Goal: Book appointment/travel/reservation

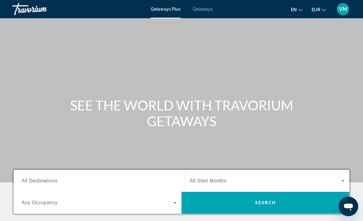
click at [205, 11] on span "Getaways" at bounding box center [203, 9] width 20 height 5
click at [62, 180] on input "Destination All Destinations" at bounding box center [99, 181] width 155 height 7
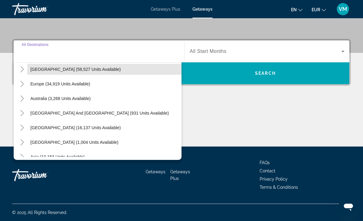
scroll to position [63, 0]
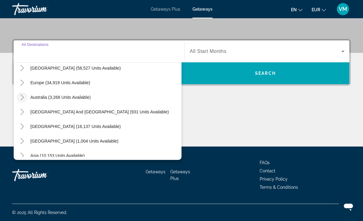
click at [22, 97] on icon "Toggle Australia (3,268 units available)" at bounding box center [22, 97] width 6 height 6
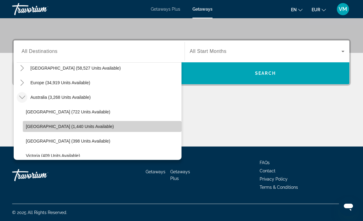
click at [79, 128] on span "[GEOGRAPHIC_DATA] (1,440 units available)" at bounding box center [70, 126] width 88 height 5
type input "**********"
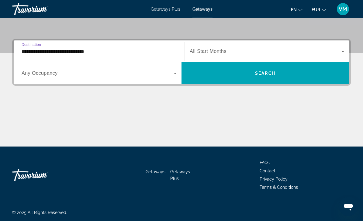
click at [251, 52] on span "Search widget" at bounding box center [266, 51] width 152 height 7
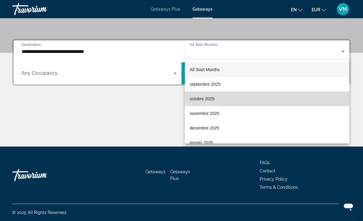
click at [211, 100] on span "octobre 2025" at bounding box center [202, 98] width 25 height 7
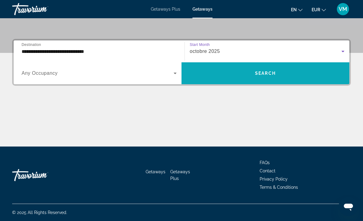
click at [245, 72] on span "Search widget" at bounding box center [266, 73] width 168 height 15
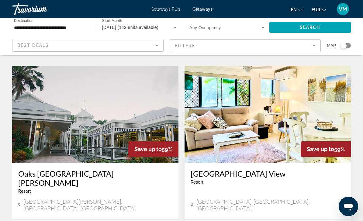
scroll to position [1110, 0]
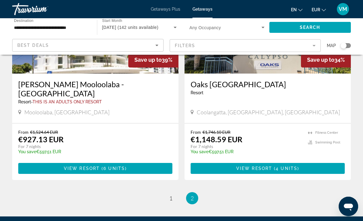
scroll to position [944, 0]
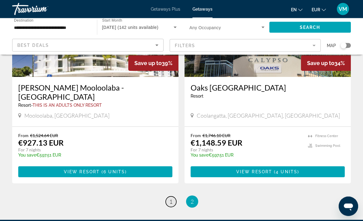
click at [172, 199] on span "1" at bounding box center [171, 202] width 3 height 7
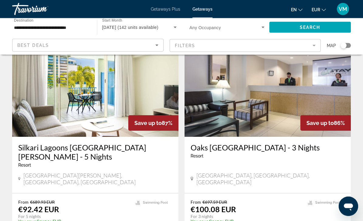
click at [269, 100] on img "Main content" at bounding box center [268, 88] width 166 height 97
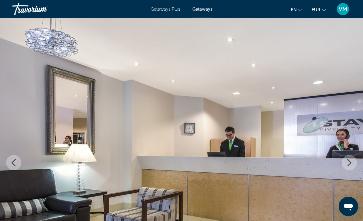
click at [348, 157] on button "Next image" at bounding box center [349, 162] width 15 height 15
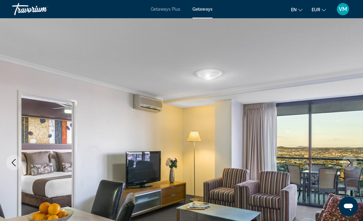
click at [350, 162] on icon "Next image" at bounding box center [349, 162] width 7 height 7
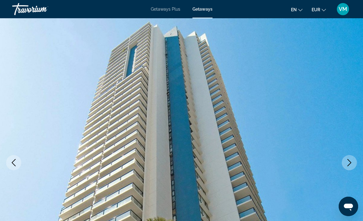
click at [351, 161] on icon "Next image" at bounding box center [349, 162] width 7 height 7
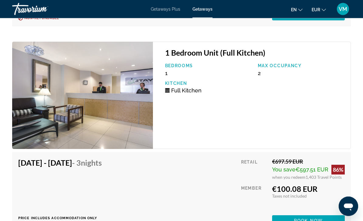
scroll to position [1361, 0]
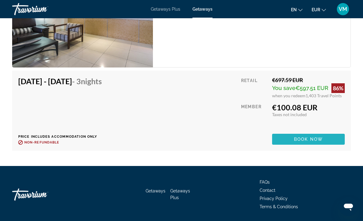
click at [334, 140] on span "Main content" at bounding box center [308, 139] width 73 height 15
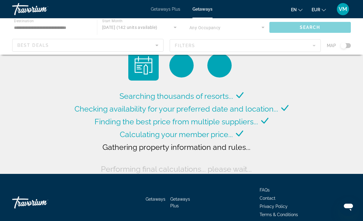
click at [170, 7] on span "Getaways Plus" at bounding box center [166, 9] width 30 height 5
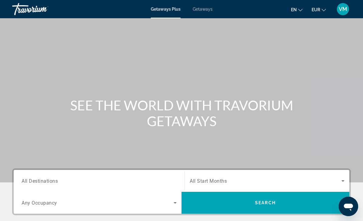
click at [65, 184] on input "Destination All Destinations" at bounding box center [99, 181] width 155 height 7
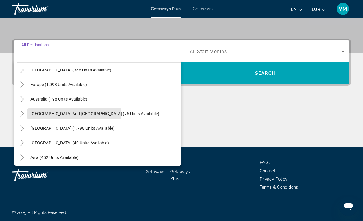
scroll to position [130, 0]
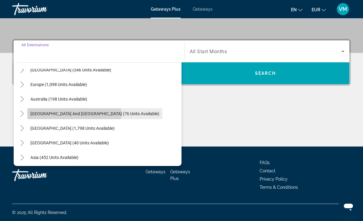
click at [58, 114] on span "[GEOGRAPHIC_DATA] and [GEOGRAPHIC_DATA] (76 units available)" at bounding box center [94, 113] width 129 height 5
type input "**********"
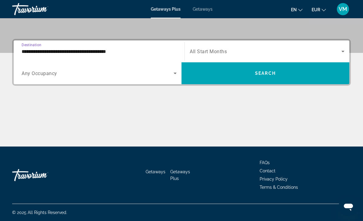
click at [251, 51] on span "Search widget" at bounding box center [266, 51] width 152 height 7
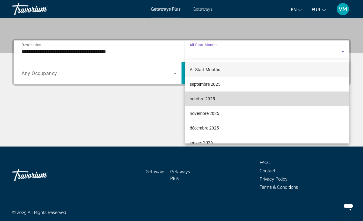
click at [207, 99] on span "octobre 2025" at bounding box center [202, 98] width 25 height 7
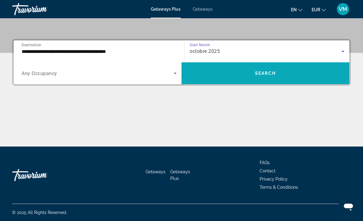
click at [240, 70] on span "Search widget" at bounding box center [266, 73] width 168 height 15
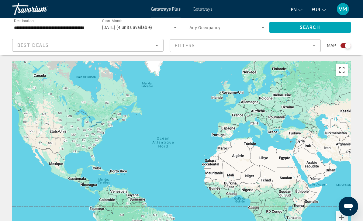
click at [203, 9] on span "Getaways" at bounding box center [203, 9] width 20 height 5
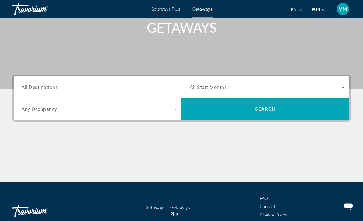
click at [137, 90] on input "Destination All Destinations" at bounding box center [99, 87] width 155 height 7
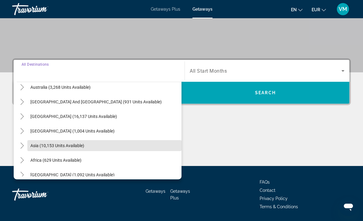
scroll to position [93, 0]
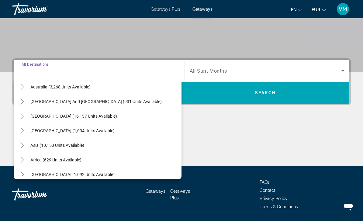
click at [169, 12] on span "Getaways Plus" at bounding box center [166, 9] width 30 height 5
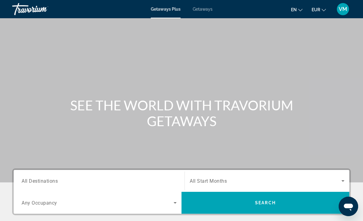
click at [50, 181] on span "All Destinations" at bounding box center [40, 181] width 36 height 6
click at [50, 181] on input "Destination All Destinations" at bounding box center [99, 181] width 155 height 7
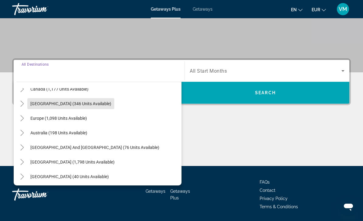
scroll to position [55, 0]
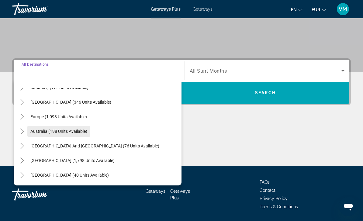
click at [70, 133] on span "Australia (198 units available)" at bounding box center [58, 131] width 57 height 5
type input "**********"
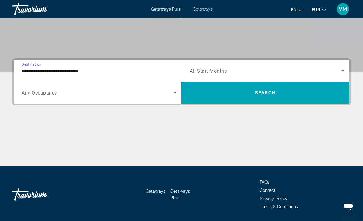
click at [239, 68] on span "Search widget" at bounding box center [266, 70] width 152 height 7
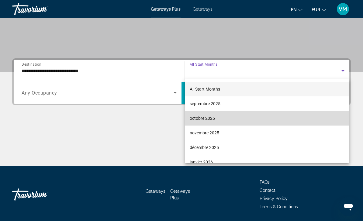
click at [207, 117] on span "octobre 2025" at bounding box center [202, 118] width 25 height 7
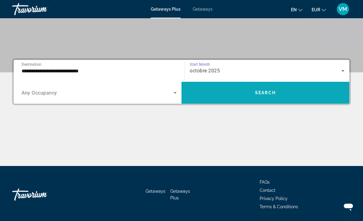
click at [240, 92] on span "Search widget" at bounding box center [266, 93] width 168 height 15
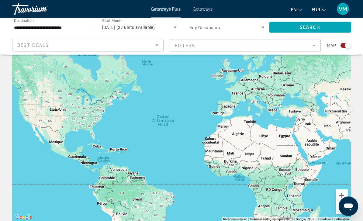
scroll to position [18, 0]
